Goal: Information Seeking & Learning: Learn about a topic

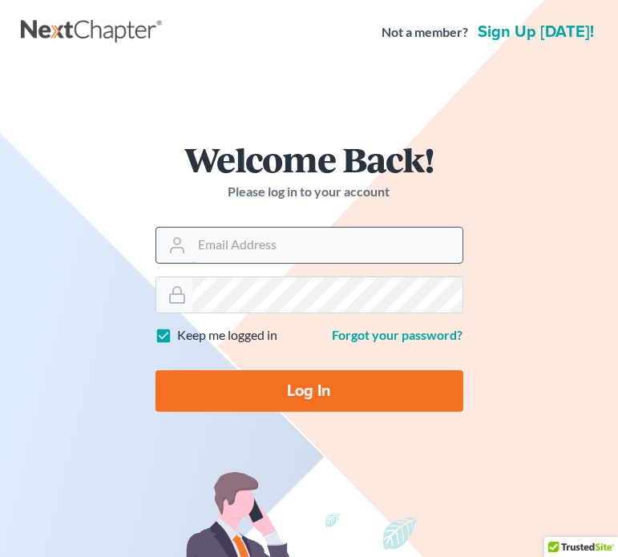
click at [249, 237] on input "Email Address" at bounding box center [327, 245] width 270 height 35
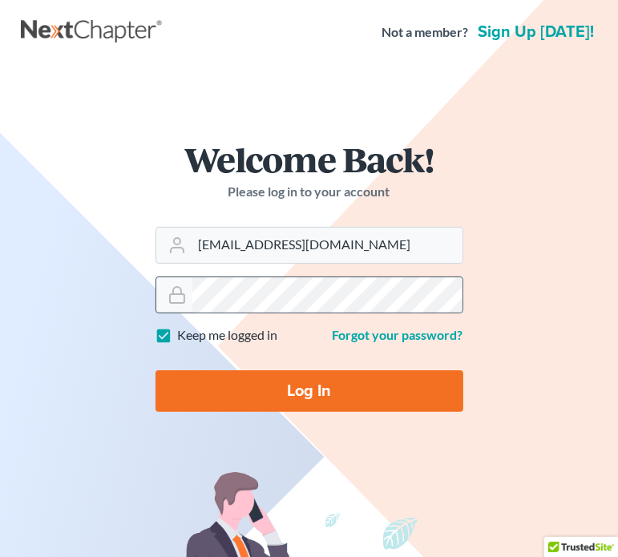
click at [183, 304] on icon at bounding box center [176, 294] width 19 height 19
click at [100, 296] on div "Welcome Back! Please log in to your account Email Address michaelb@newtomorrowl…" at bounding box center [309, 283] width 577 height 360
drag, startPoint x: 397, startPoint y: 248, endPoint x: 147, endPoint y: 237, distance: 250.2
click at [147, 237] on form "Welcome Back! Please log in to your account Email Address michaelb@newtomorrowl…" at bounding box center [309, 283] width 385 height 360
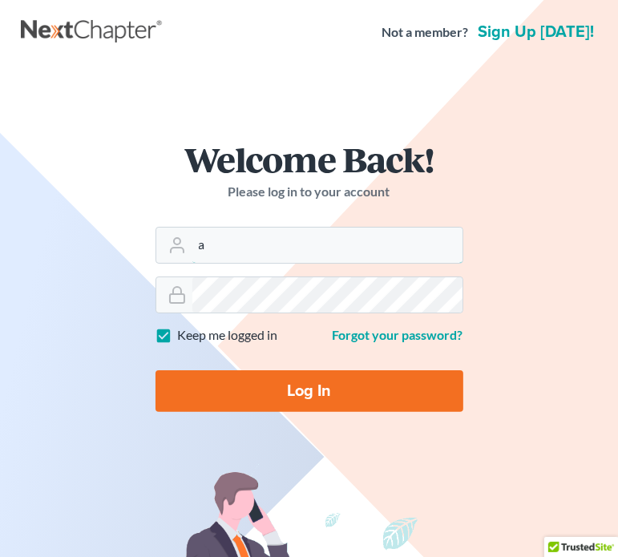
type input "allisont@newtomorrowlaw.com"
click at [268, 391] on input "Log In" at bounding box center [309, 391] width 308 height 42
type input "Thinking..."
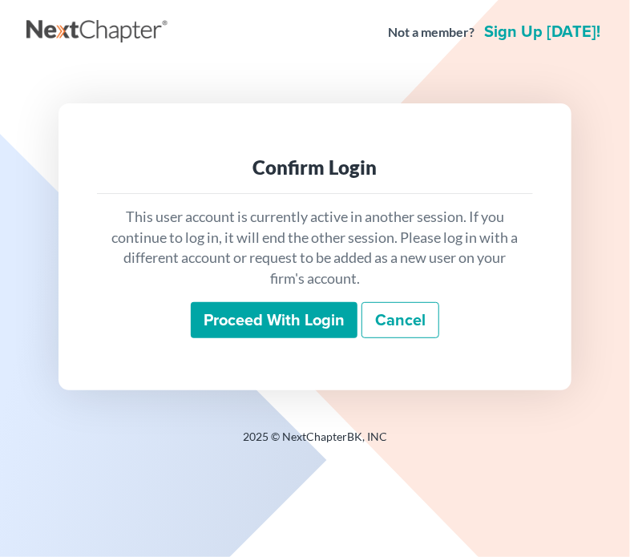
click at [279, 314] on input "Proceed with login" at bounding box center [274, 320] width 167 height 37
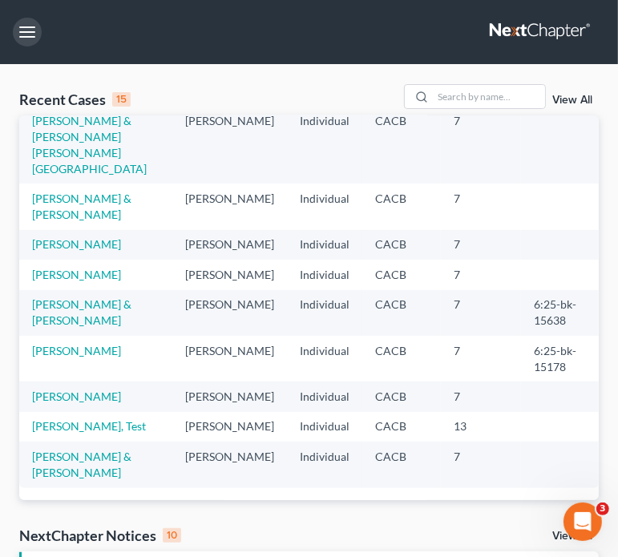
click at [32, 32] on button "button" at bounding box center [27, 32] width 29 height 29
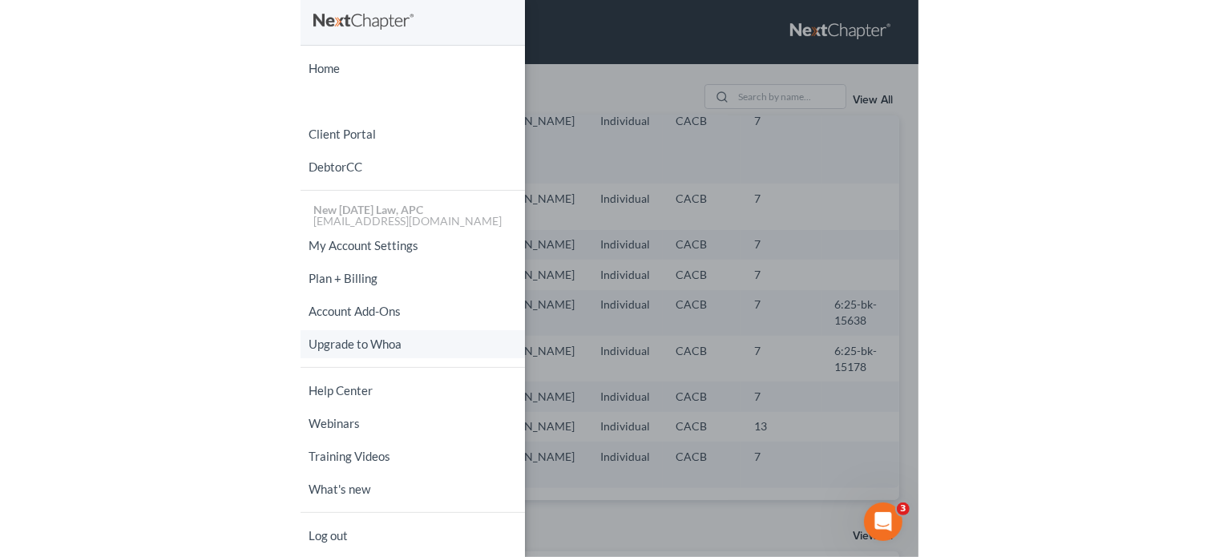
scroll to position [1, 0]
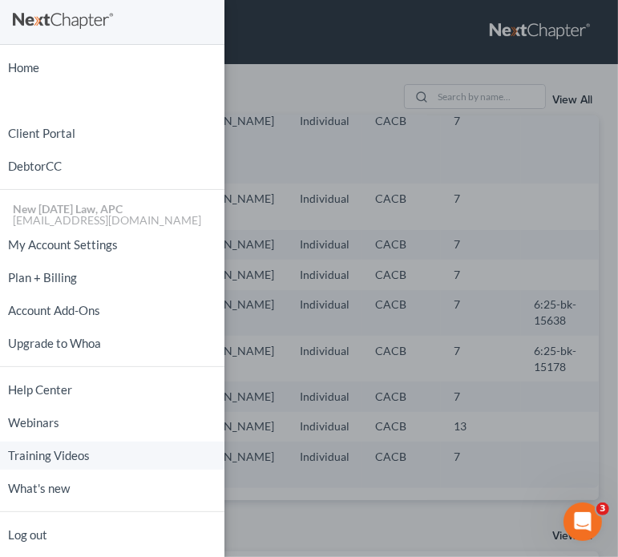
click at [61, 451] on link "Training Videos" at bounding box center [112, 455] width 224 height 28
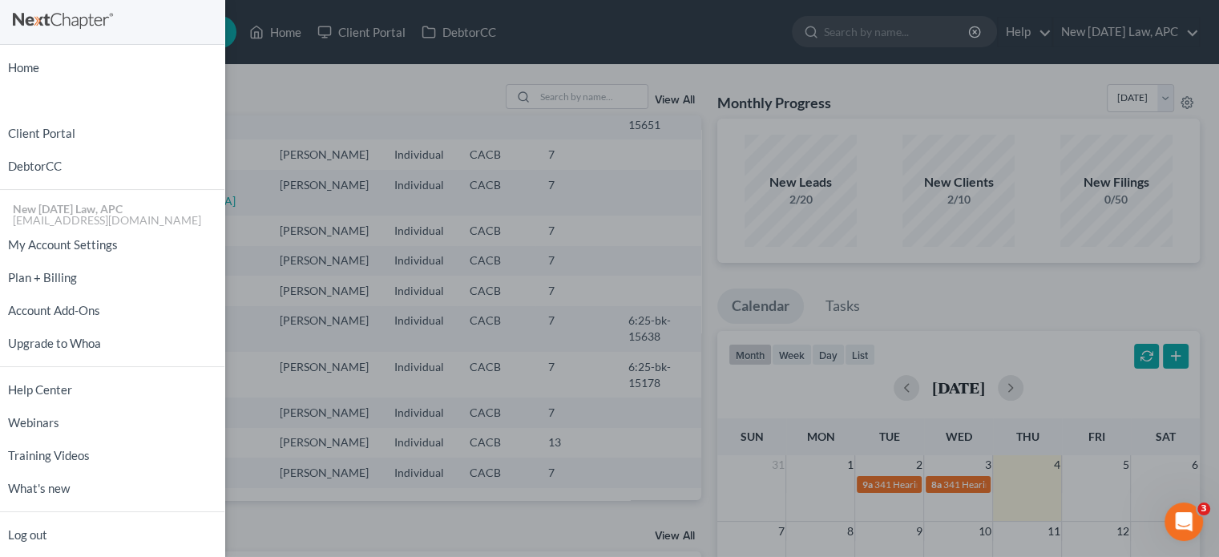
click at [487, 60] on div "Home New Case Client Portal DebtorCC New Tomorrow Law, APC allisont@newtomorrow…" at bounding box center [609, 278] width 1219 height 557
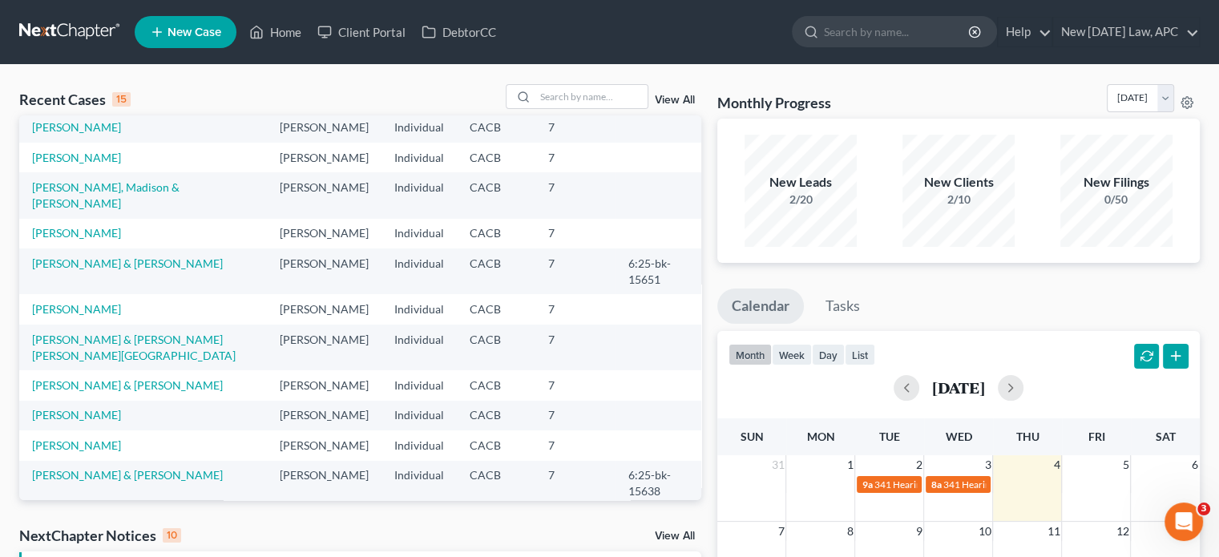
scroll to position [0, 0]
